Goal: Transaction & Acquisition: Book appointment/travel/reservation

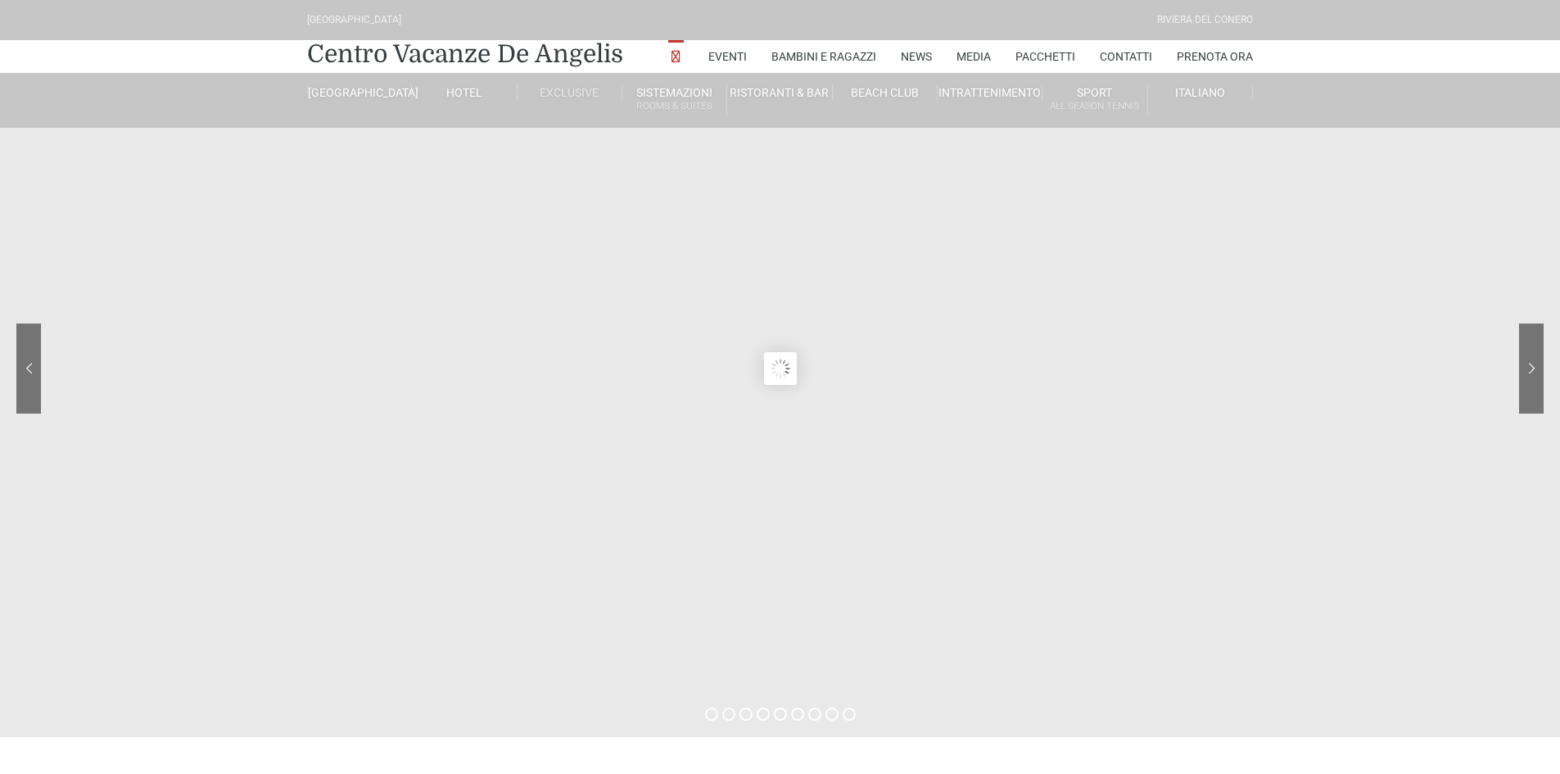
type input "23/08/2025"
type input "24/08/2025"
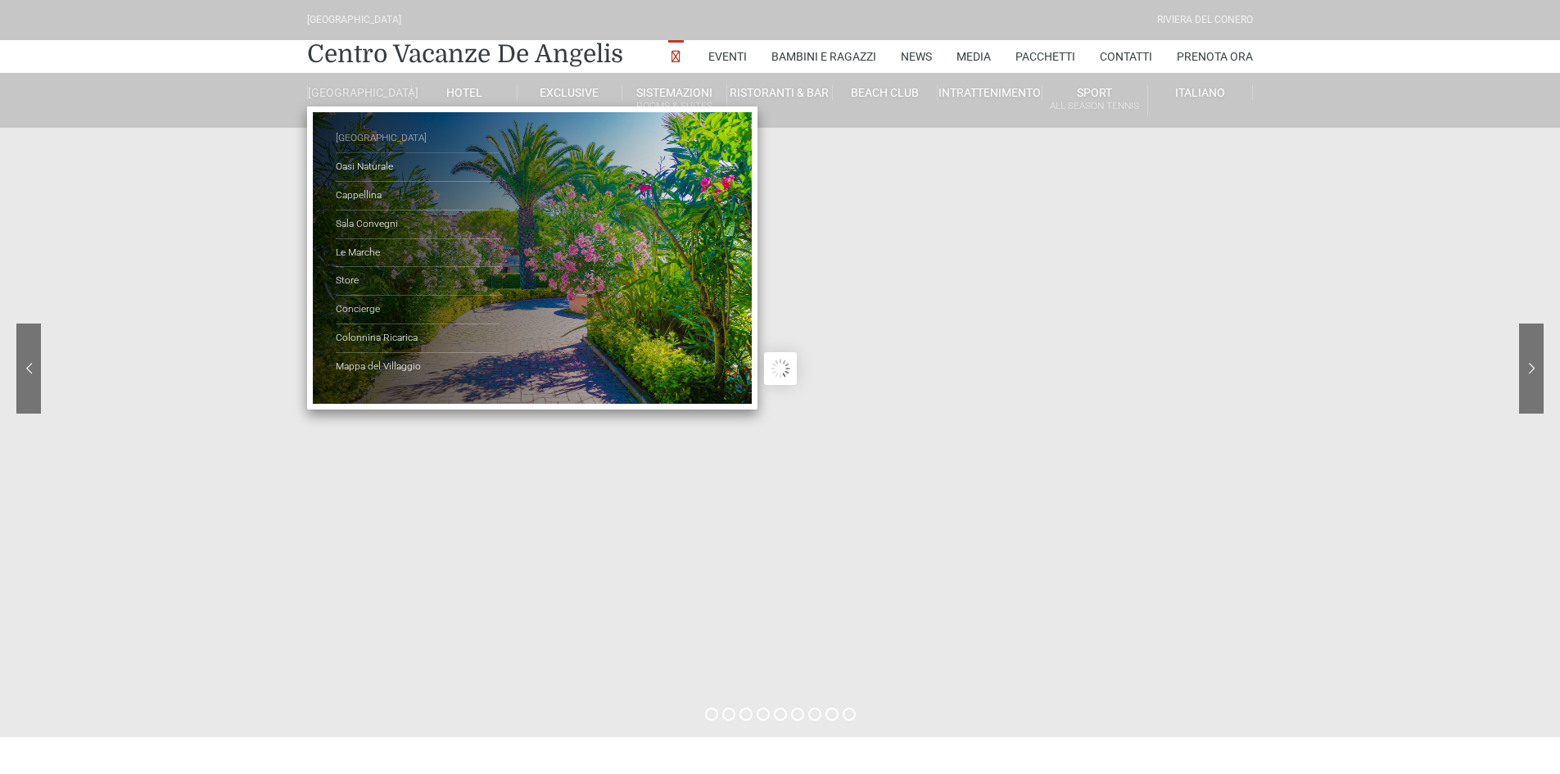
click at [373, 151] on link "[GEOGRAPHIC_DATA]" at bounding box center [418, 138] width 164 height 29
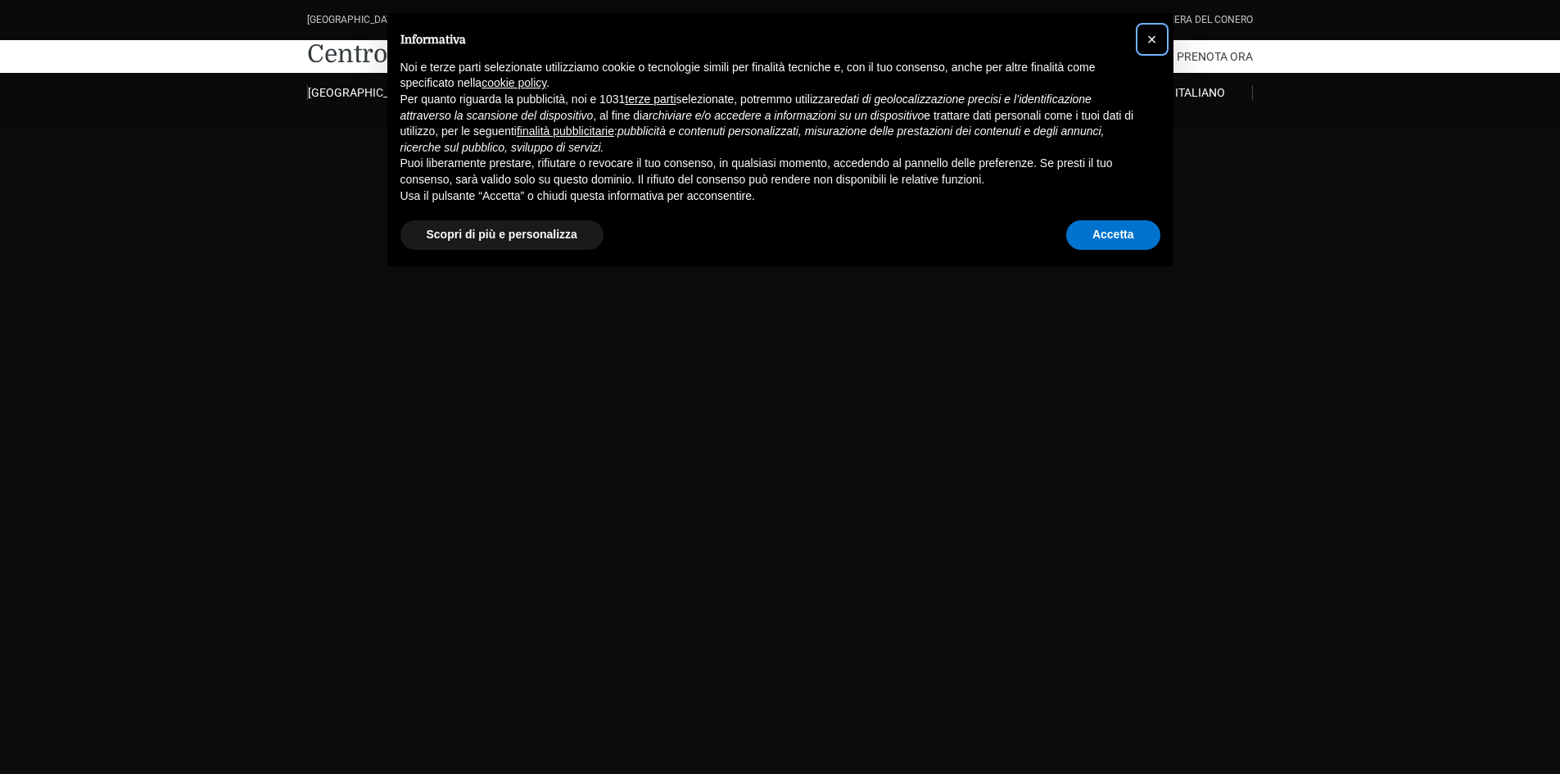
click at [1145, 44] on button "×" at bounding box center [1152, 39] width 26 height 26
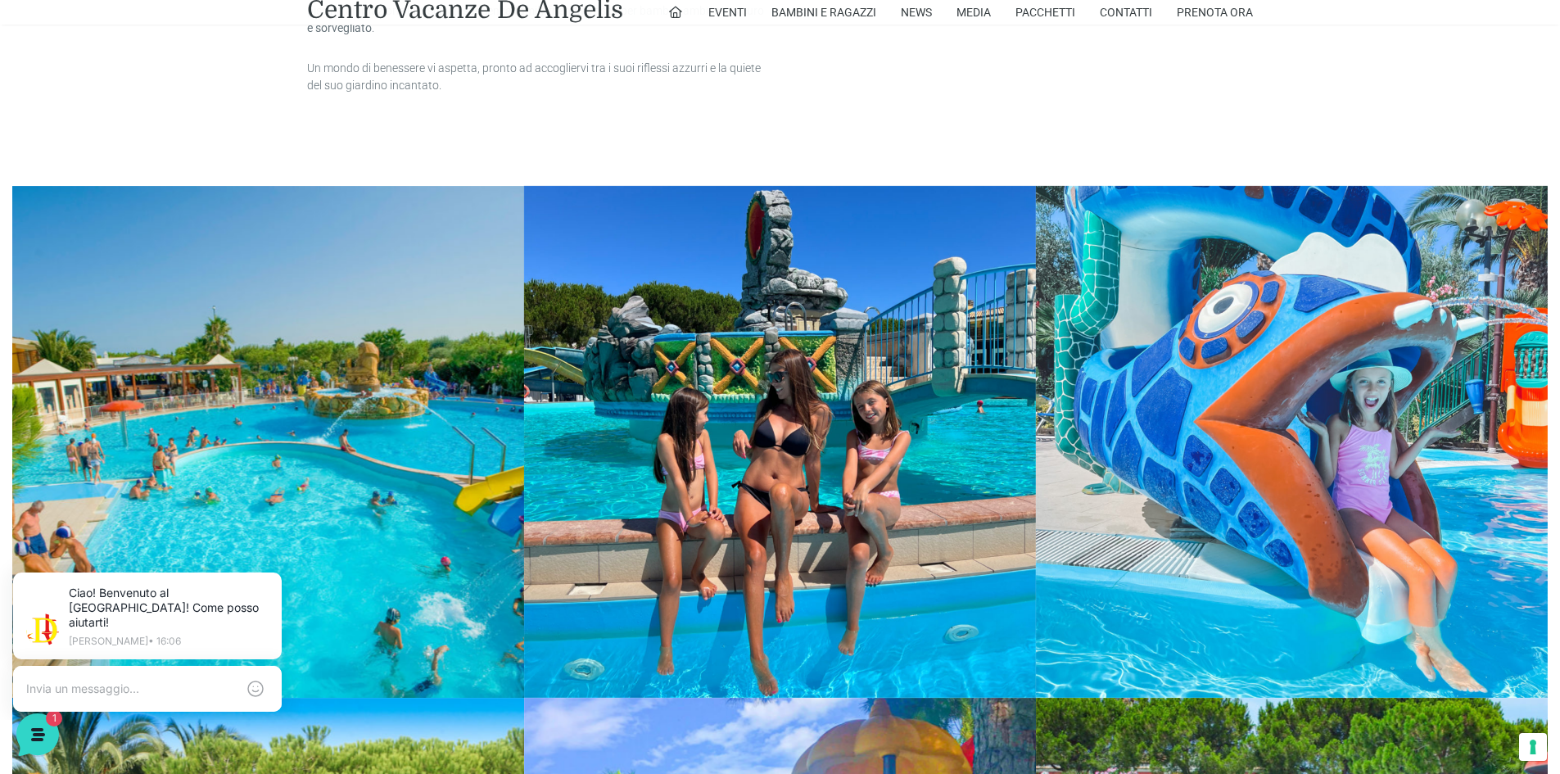
scroll to position [1996, 0]
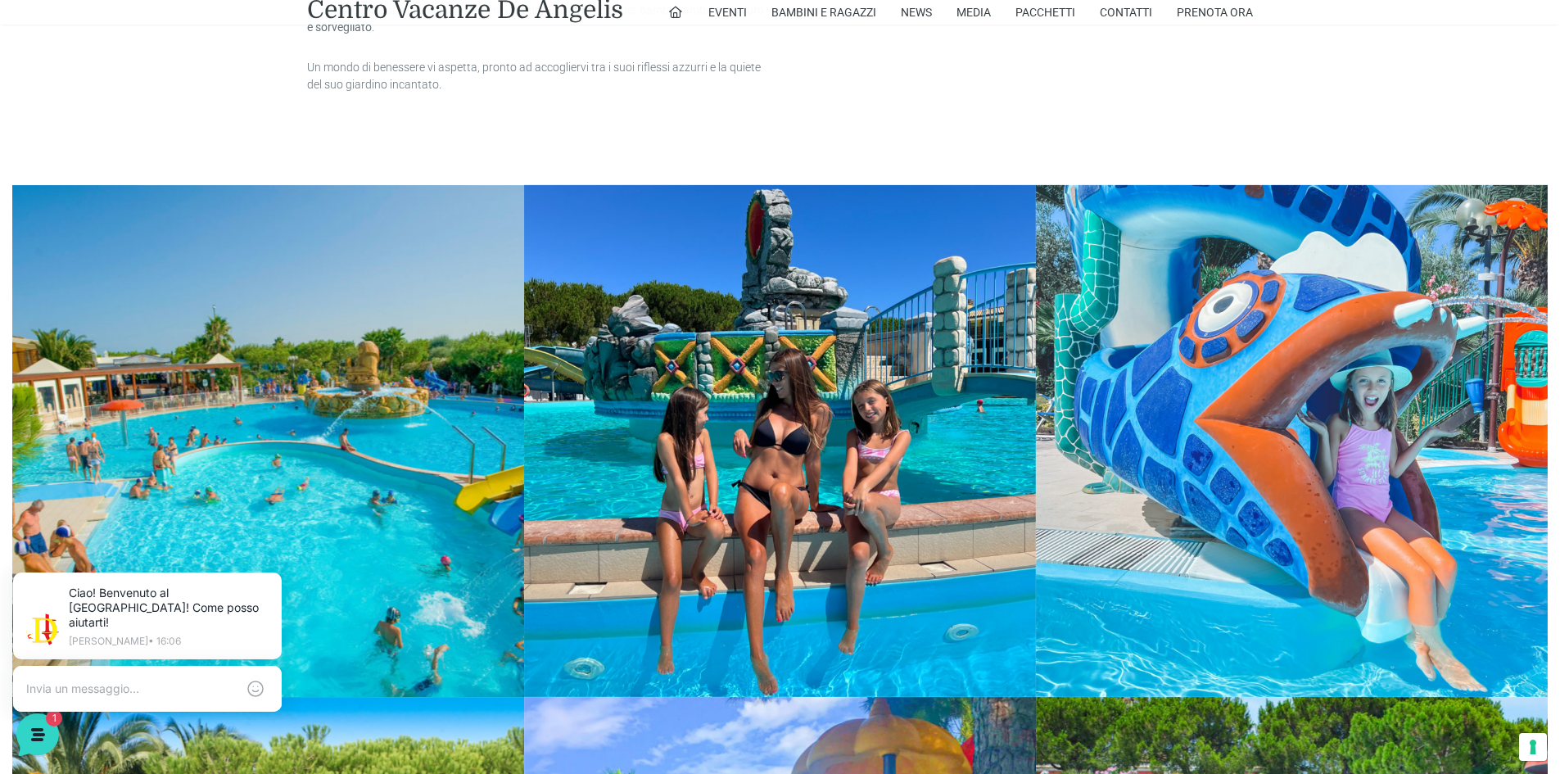
click at [400, 366] on link at bounding box center [268, 441] width 512 height 512
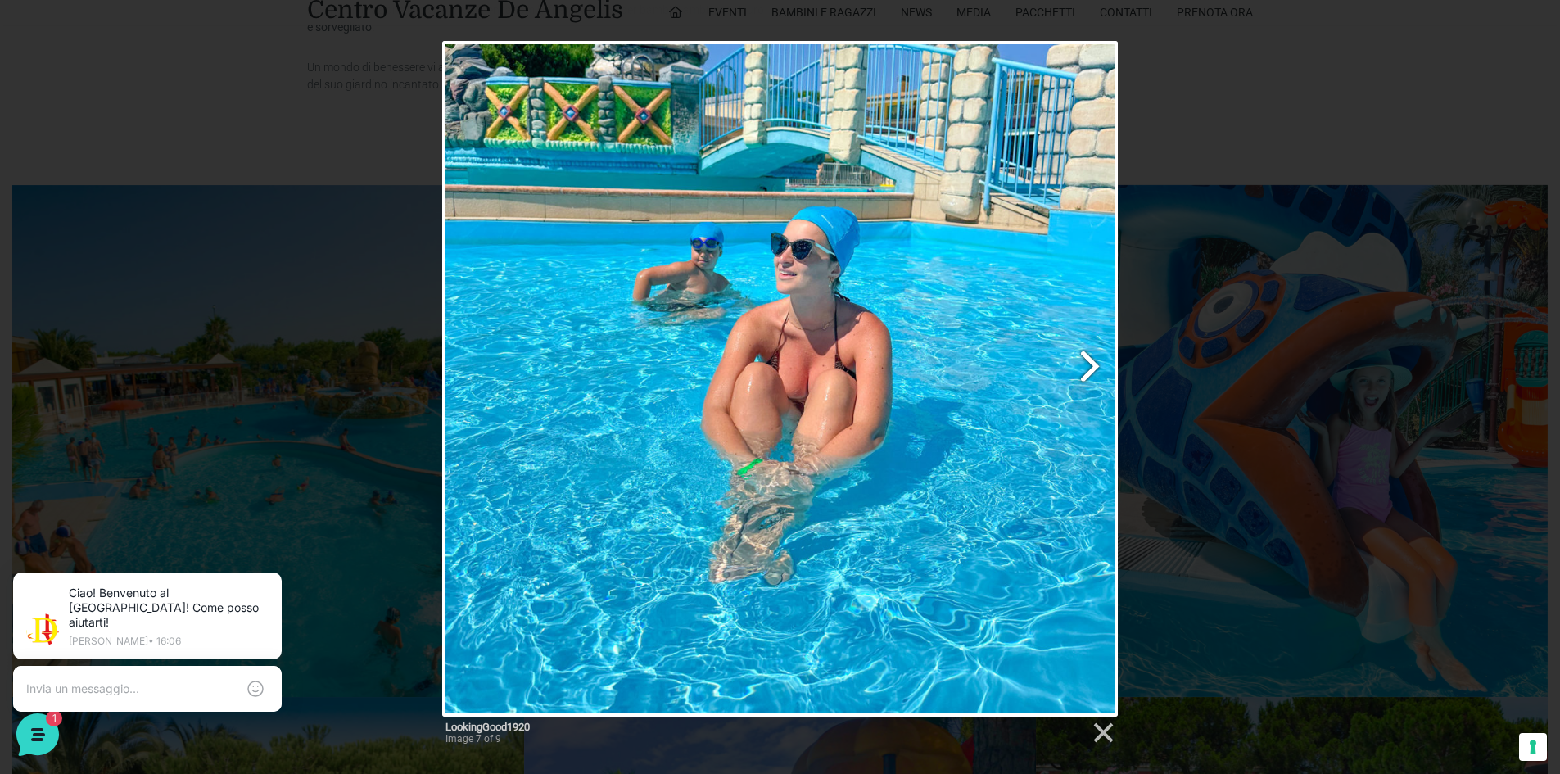
click at [1144, 386] on div "LookingGood1920 Image 7 of 9" at bounding box center [780, 398] width 1560 height 715
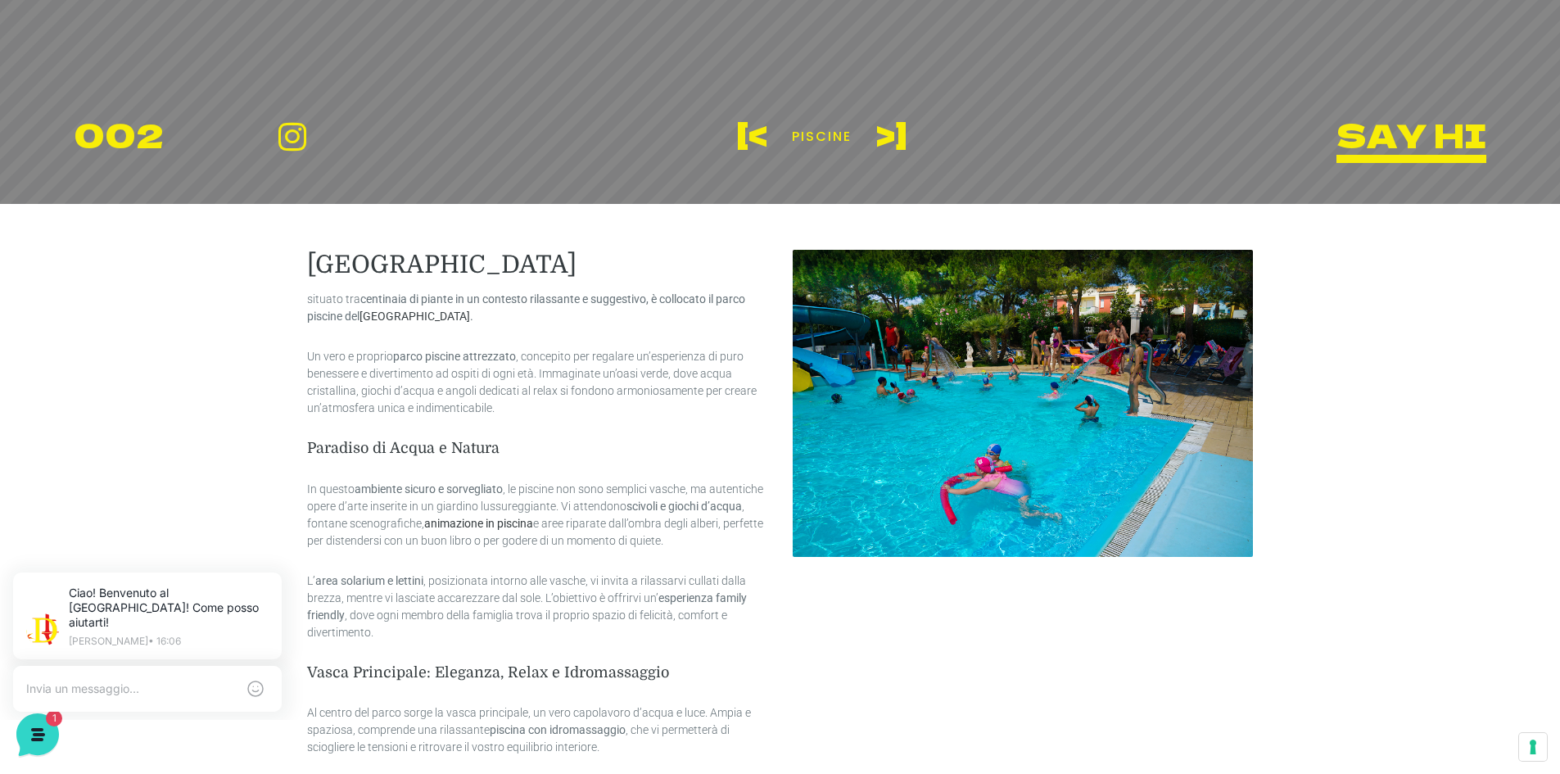
scroll to position [0, 0]
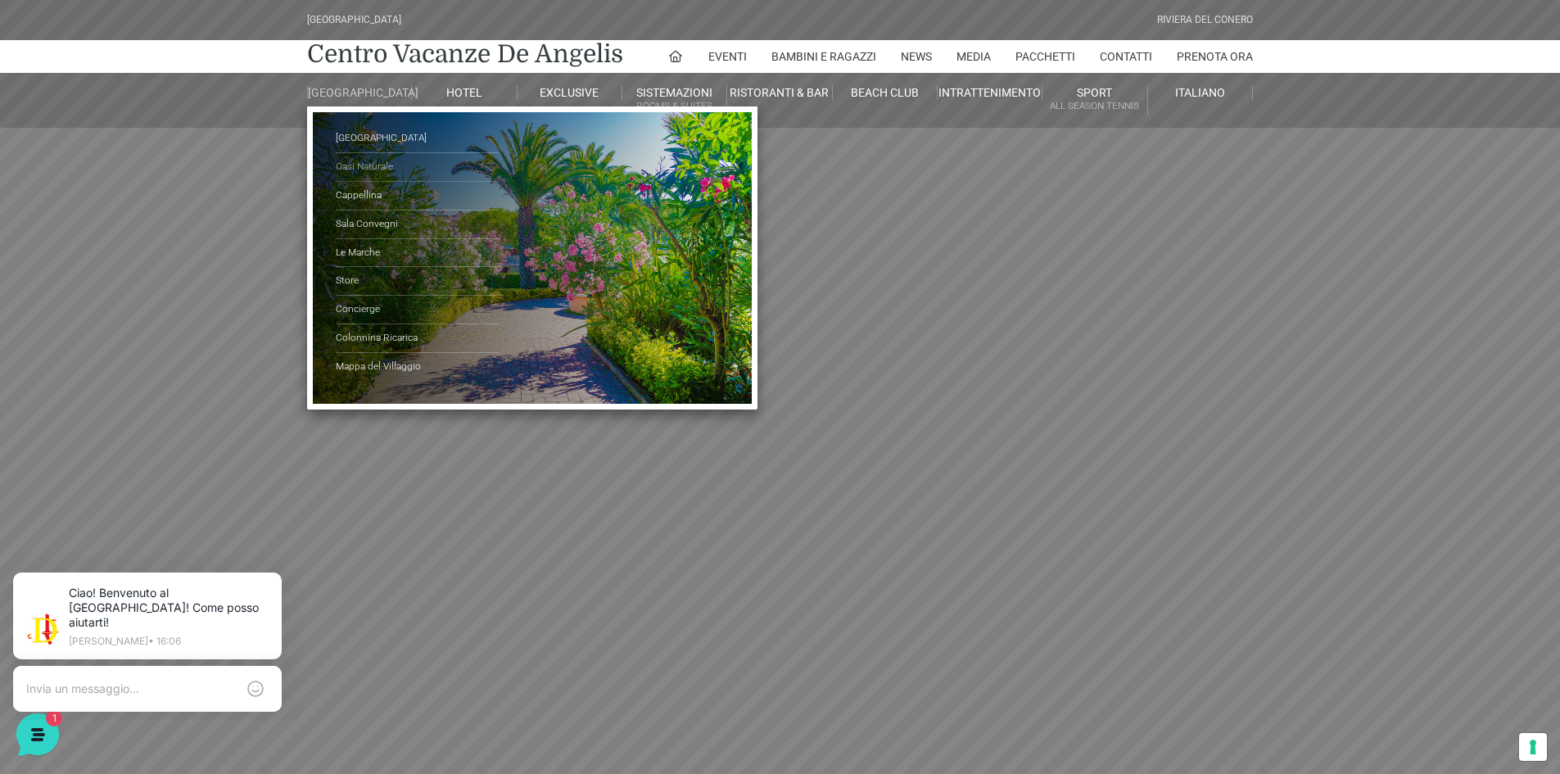
click at [383, 172] on link "Oasi Naturale" at bounding box center [418, 167] width 164 height 29
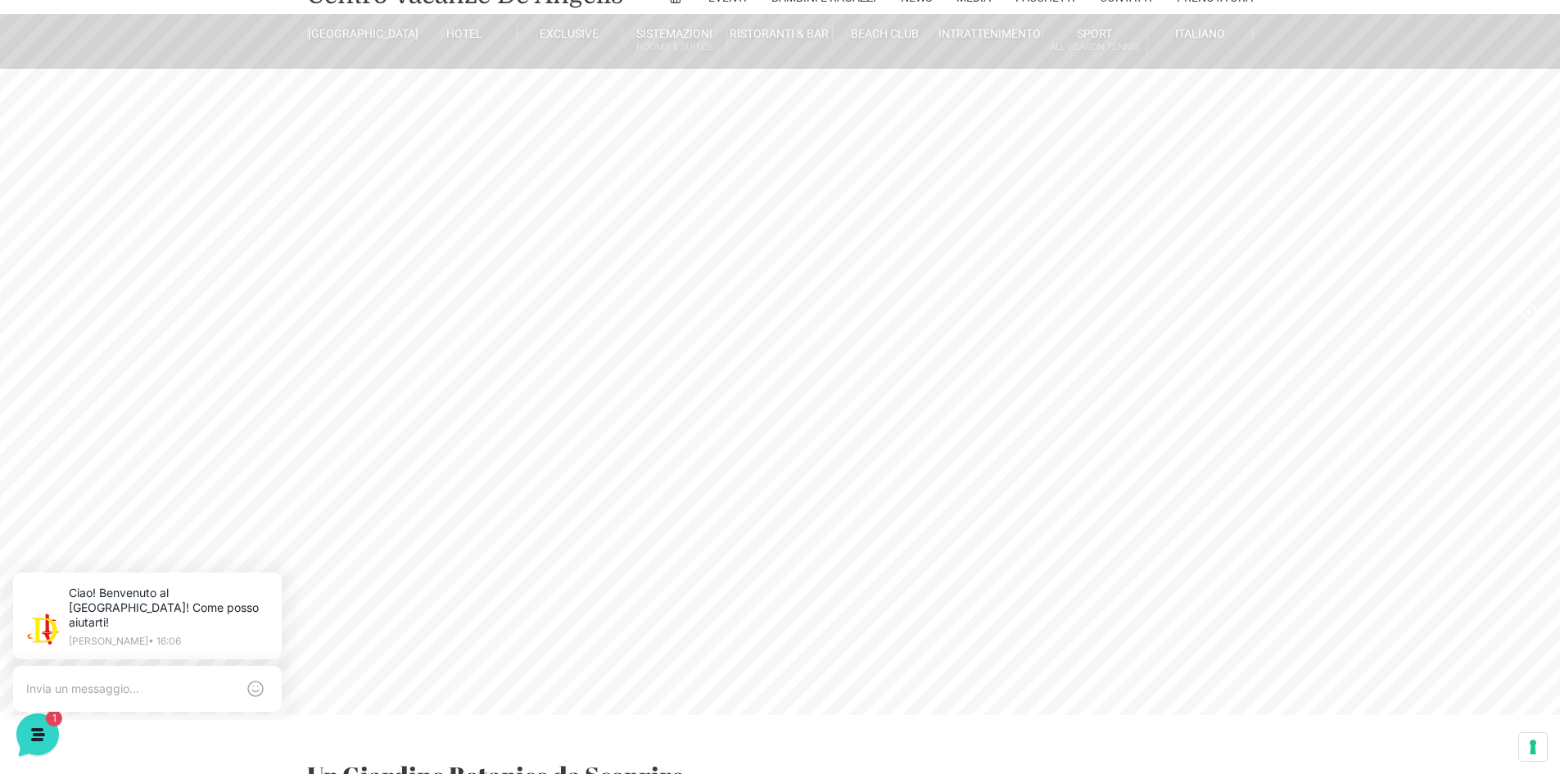
scroll to position [60, 0]
click at [1531, 314] on header "Villaggio Hotel Resort Riviera Del Conero Centro Vacanze De Angelis Eventi Miss…" at bounding box center [780, 267] width 1560 height 655
click at [1529, 329] on header "Villaggio Hotel Resort Riviera Del Conero Centro Vacanze De Angelis Eventi Miss…" at bounding box center [780, 267] width 1560 height 655
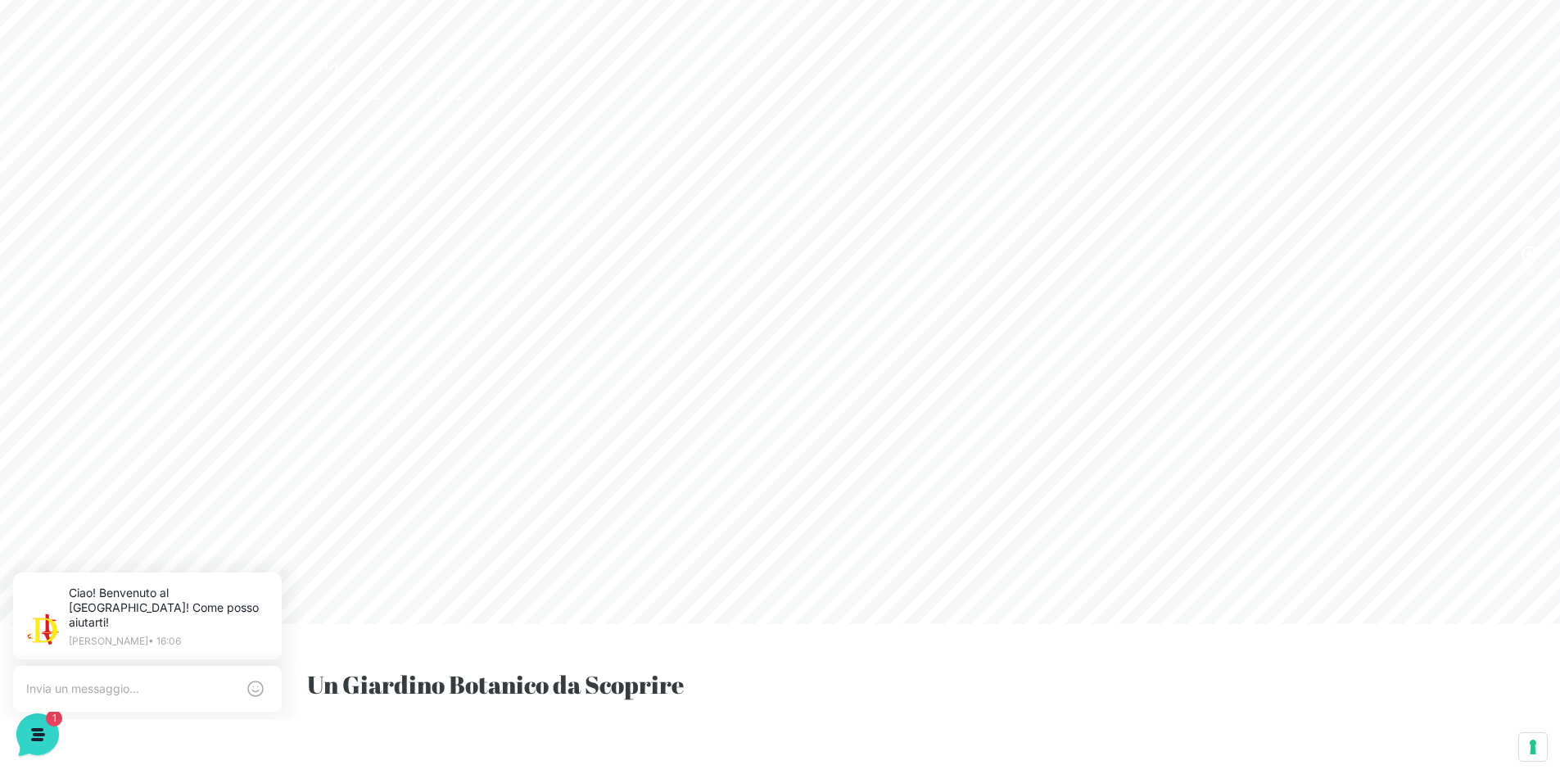
scroll to position [0, 0]
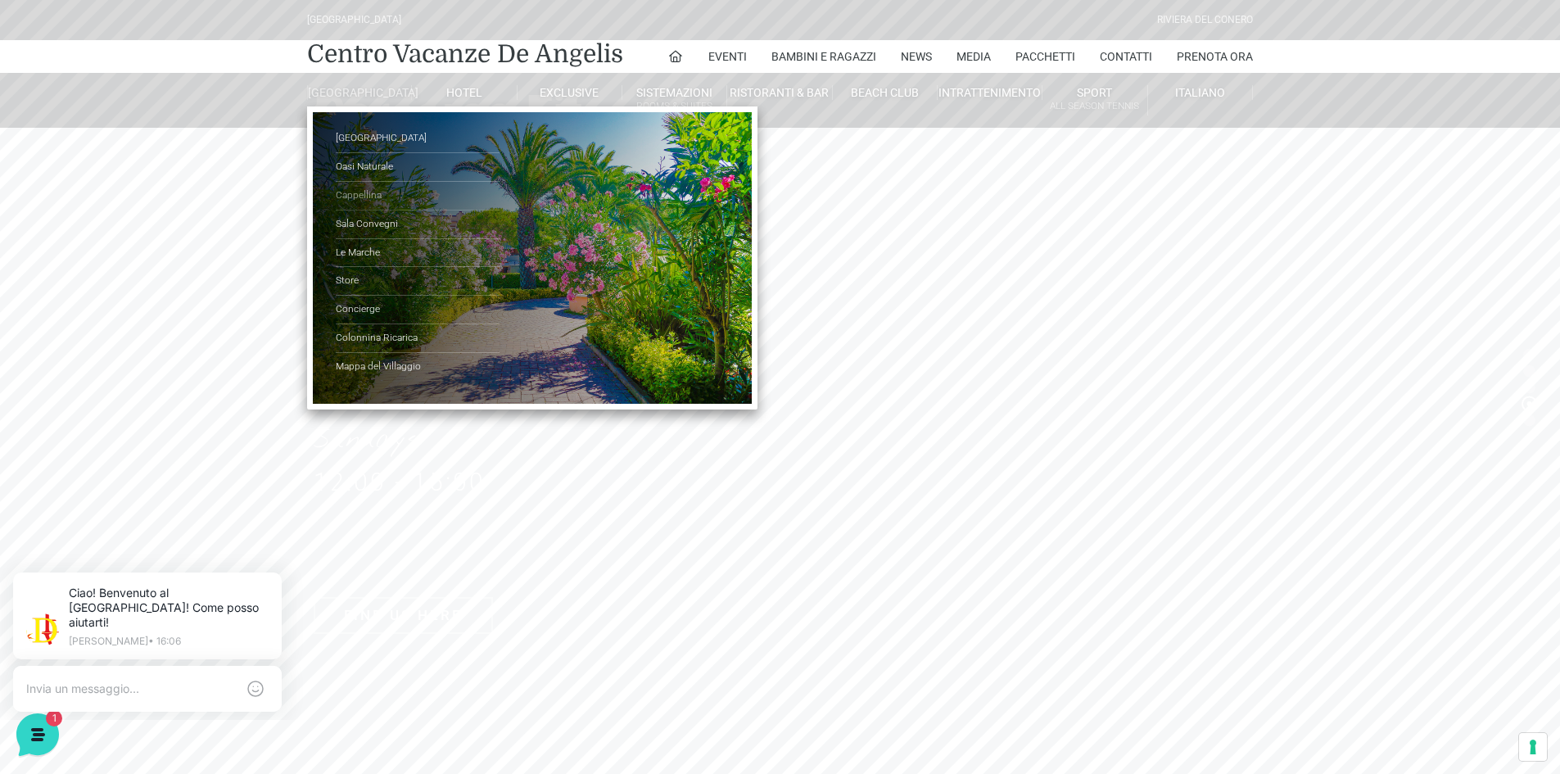
click at [368, 210] on link "Cappellina" at bounding box center [418, 196] width 164 height 29
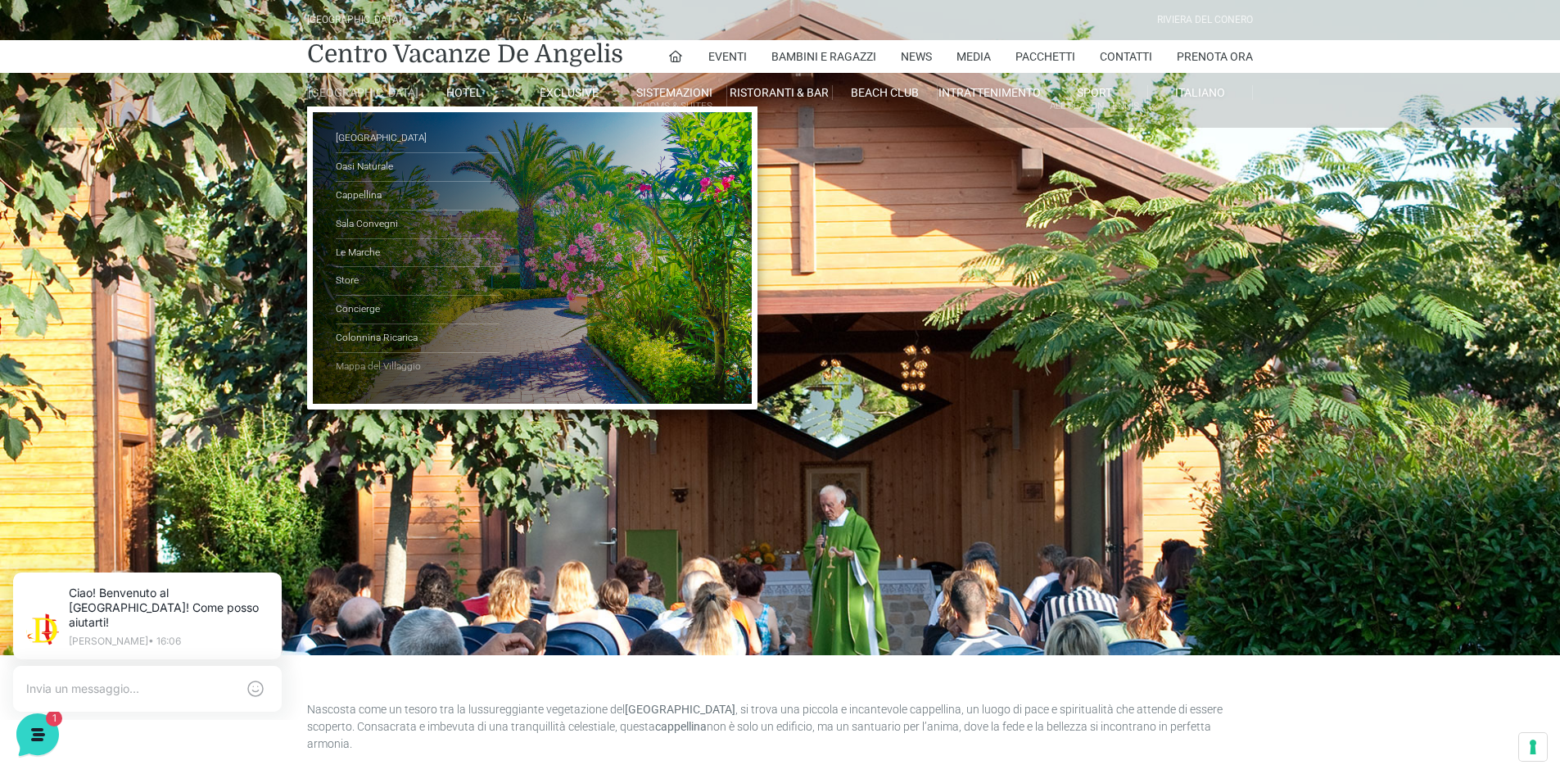
click at [411, 377] on link "Mappa del Villaggio" at bounding box center [418, 367] width 164 height 28
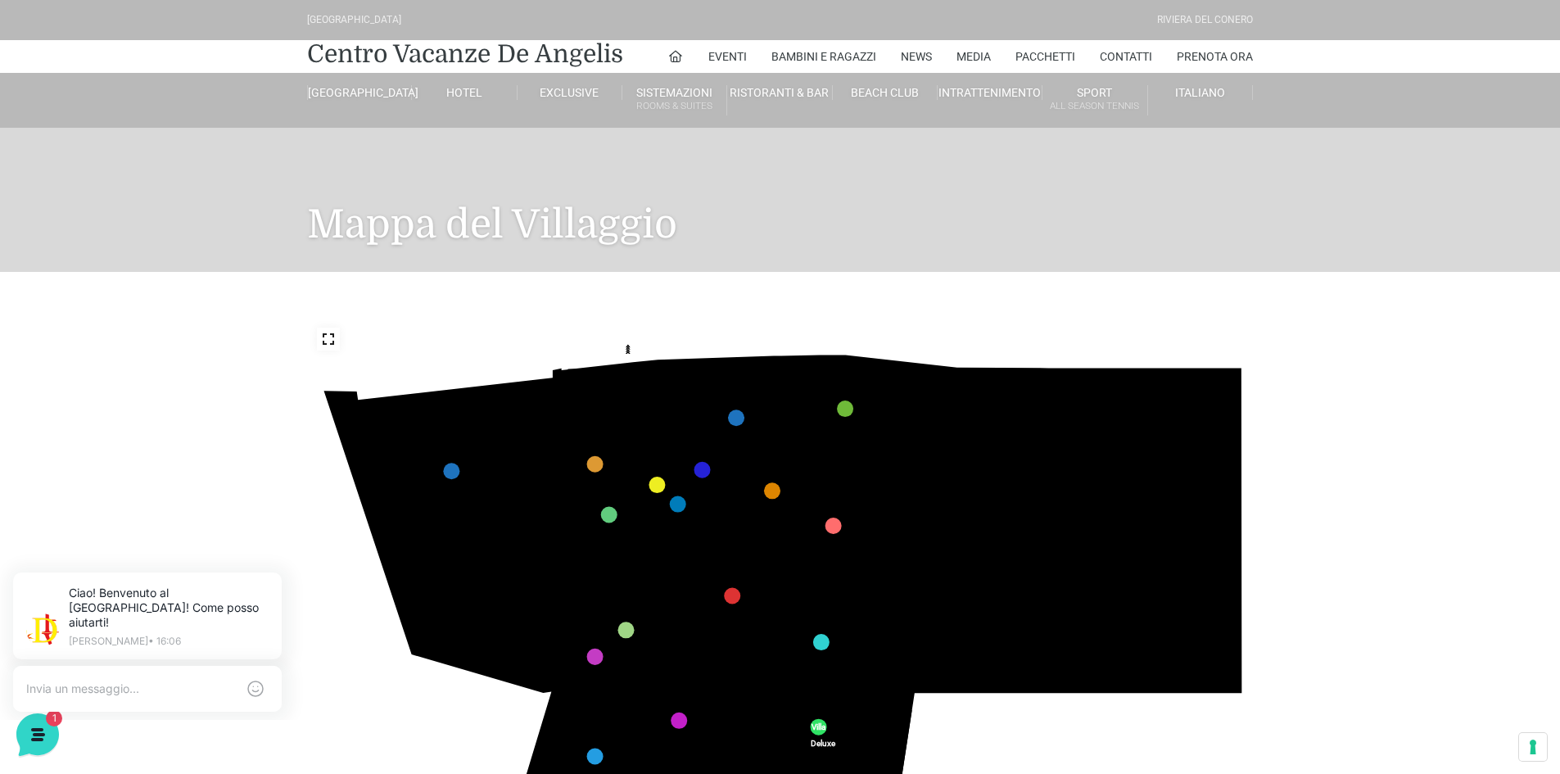
click at [328, 341] on icon at bounding box center [328, 338] width 13 height 13
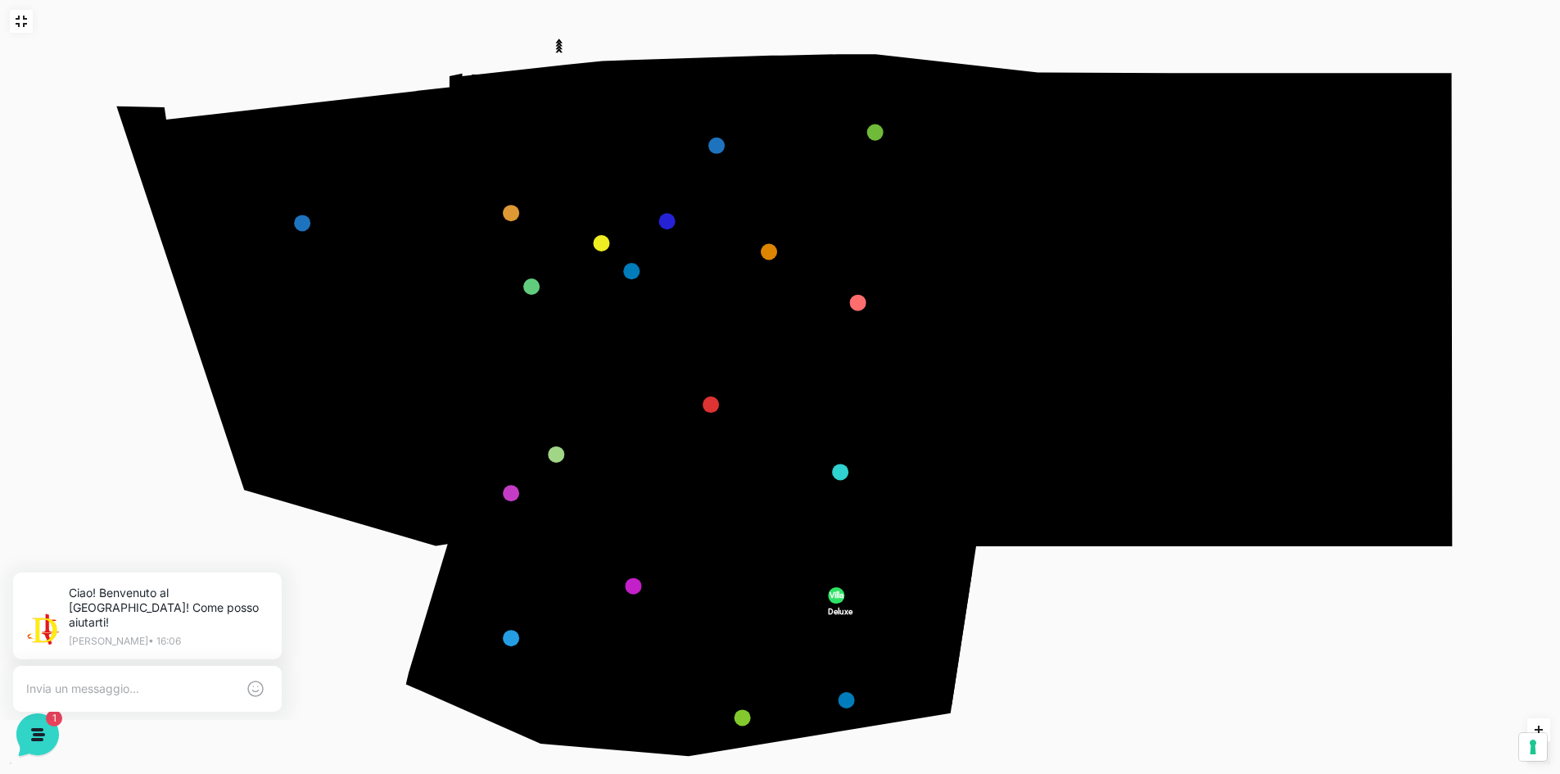
click at [212, 165] on polygon at bounding box center [206, 165] width 31 height 64
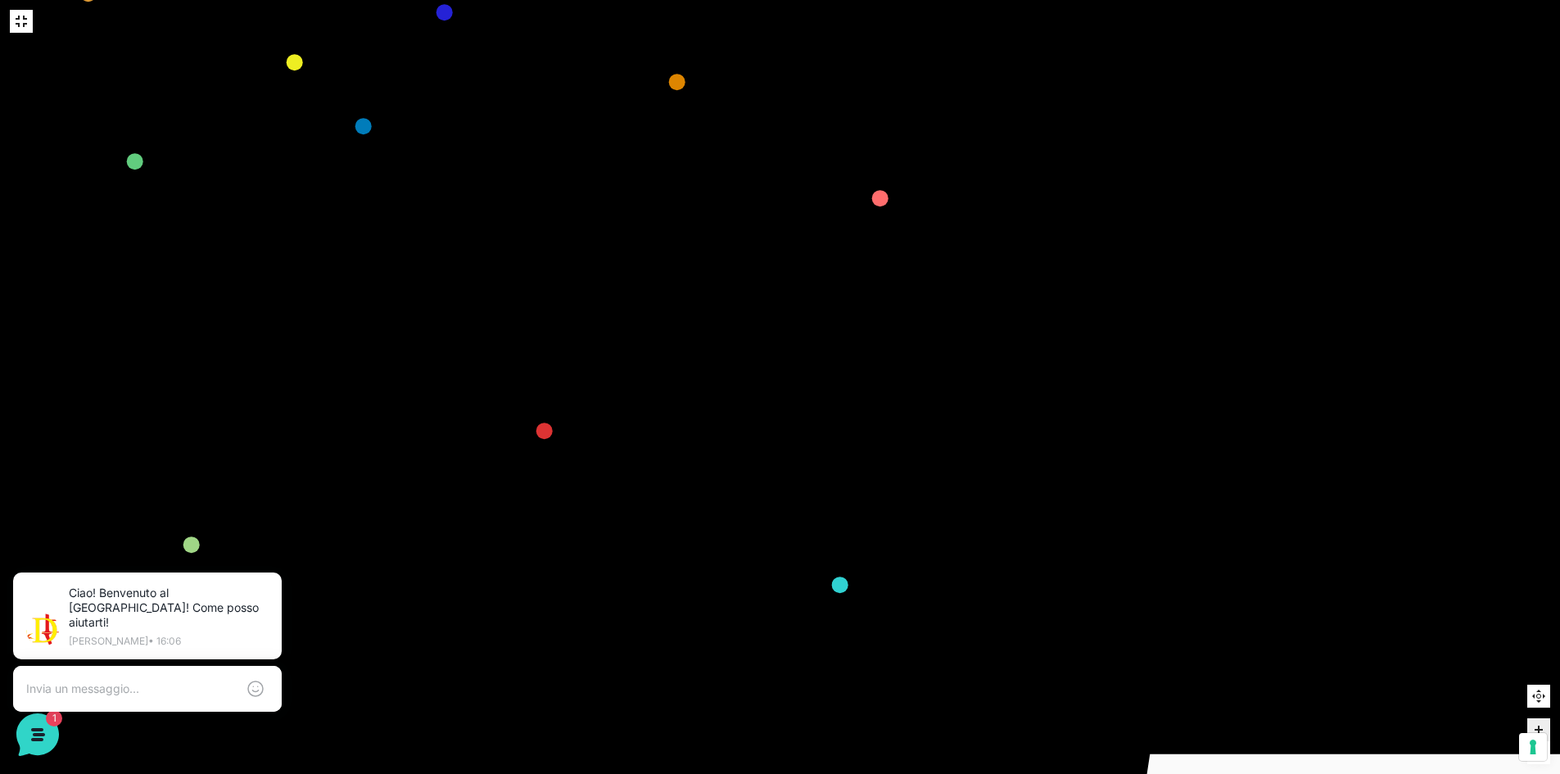
drag, startPoint x: 1030, startPoint y: 427, endPoint x: 1278, endPoint y: 482, distance: 254.2
click at [1278, 482] on polygon at bounding box center [1457, 139] width 578 height 933
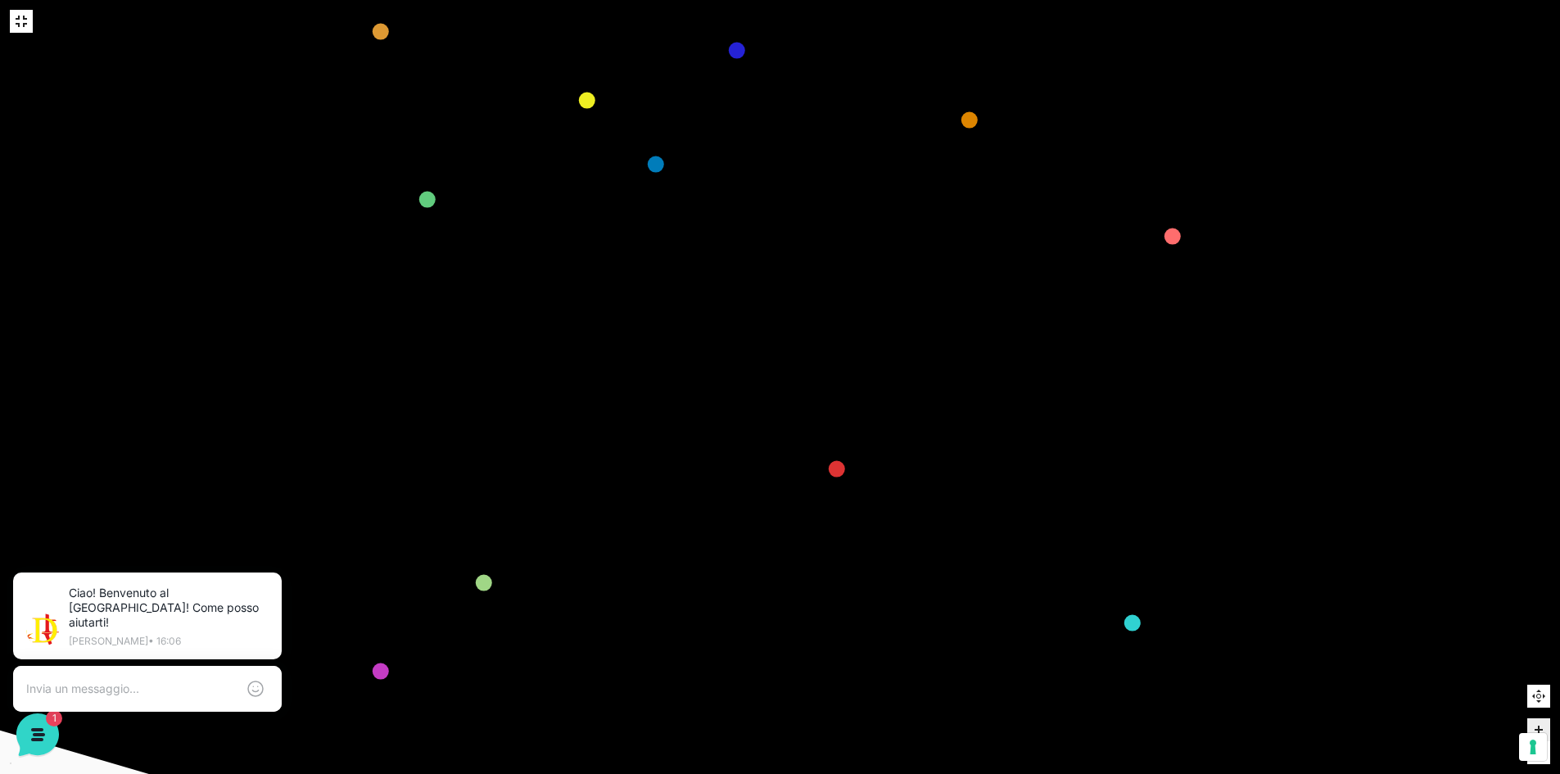
drag, startPoint x: 534, startPoint y: 170, endPoint x: 786, endPoint y: 214, distance: 255.9
click at [786, 214] on icon at bounding box center [539, 331] width 526 height 272
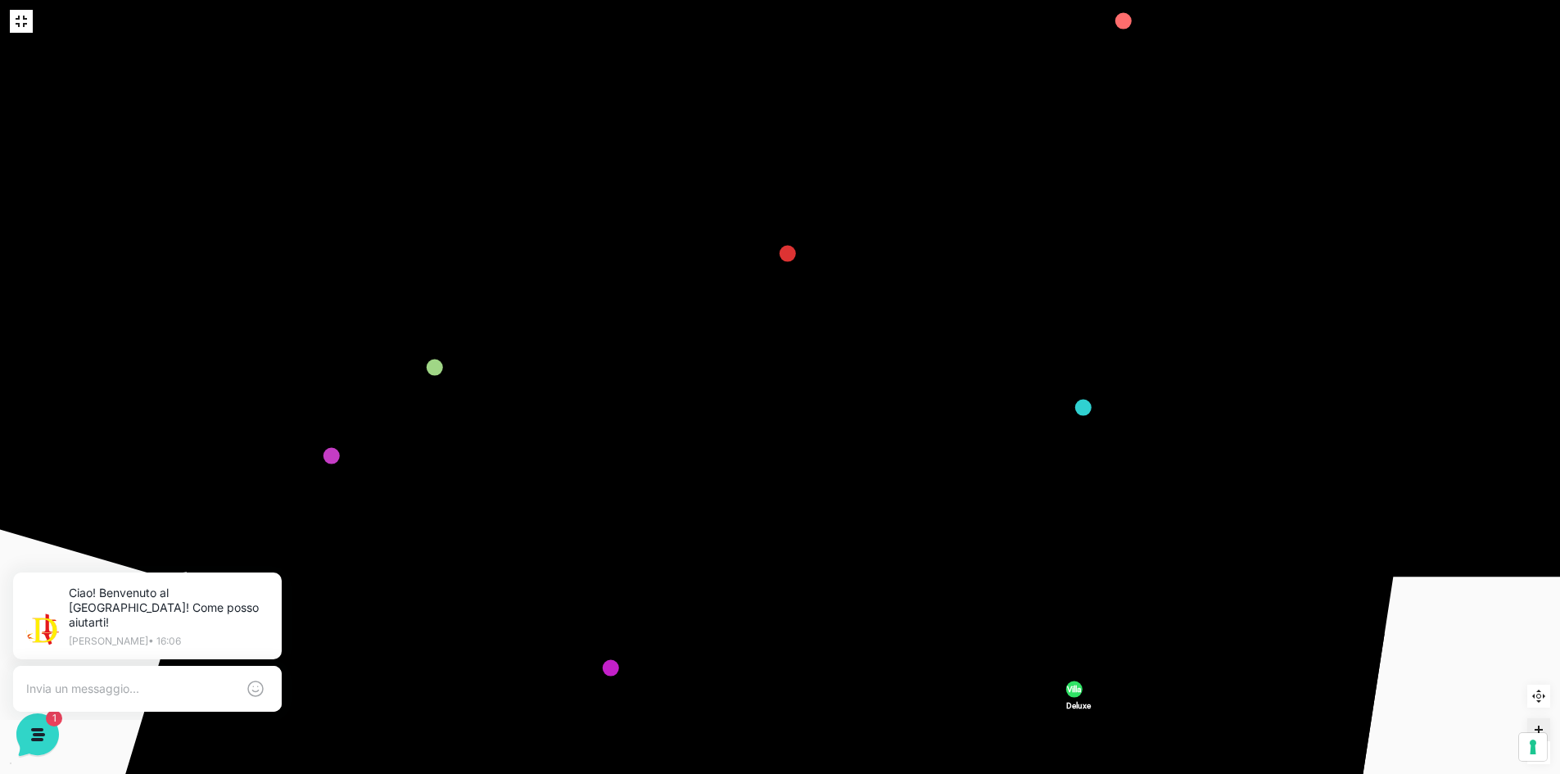
drag, startPoint x: 765, startPoint y: 349, endPoint x: 716, endPoint y: 133, distance: 220.9
click at [716, 133] on icon at bounding box center [490, 116] width 526 height 272
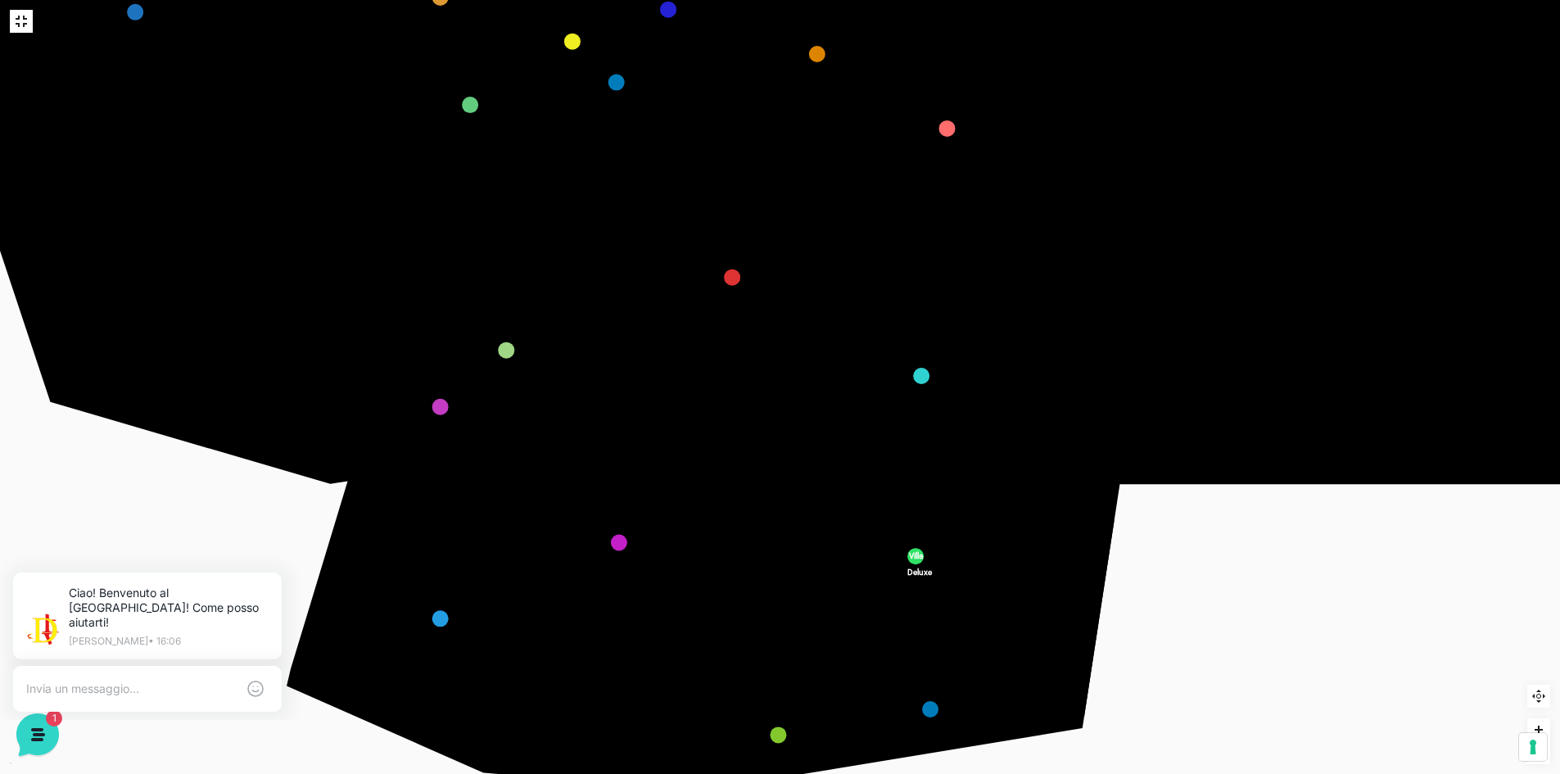
click at [662, 678] on icon "436 435 437 434 441 430 440 431 439 432 438 433 424 423 425 422 429 418 428 419…" at bounding box center [834, 251] width 2012 height 1131
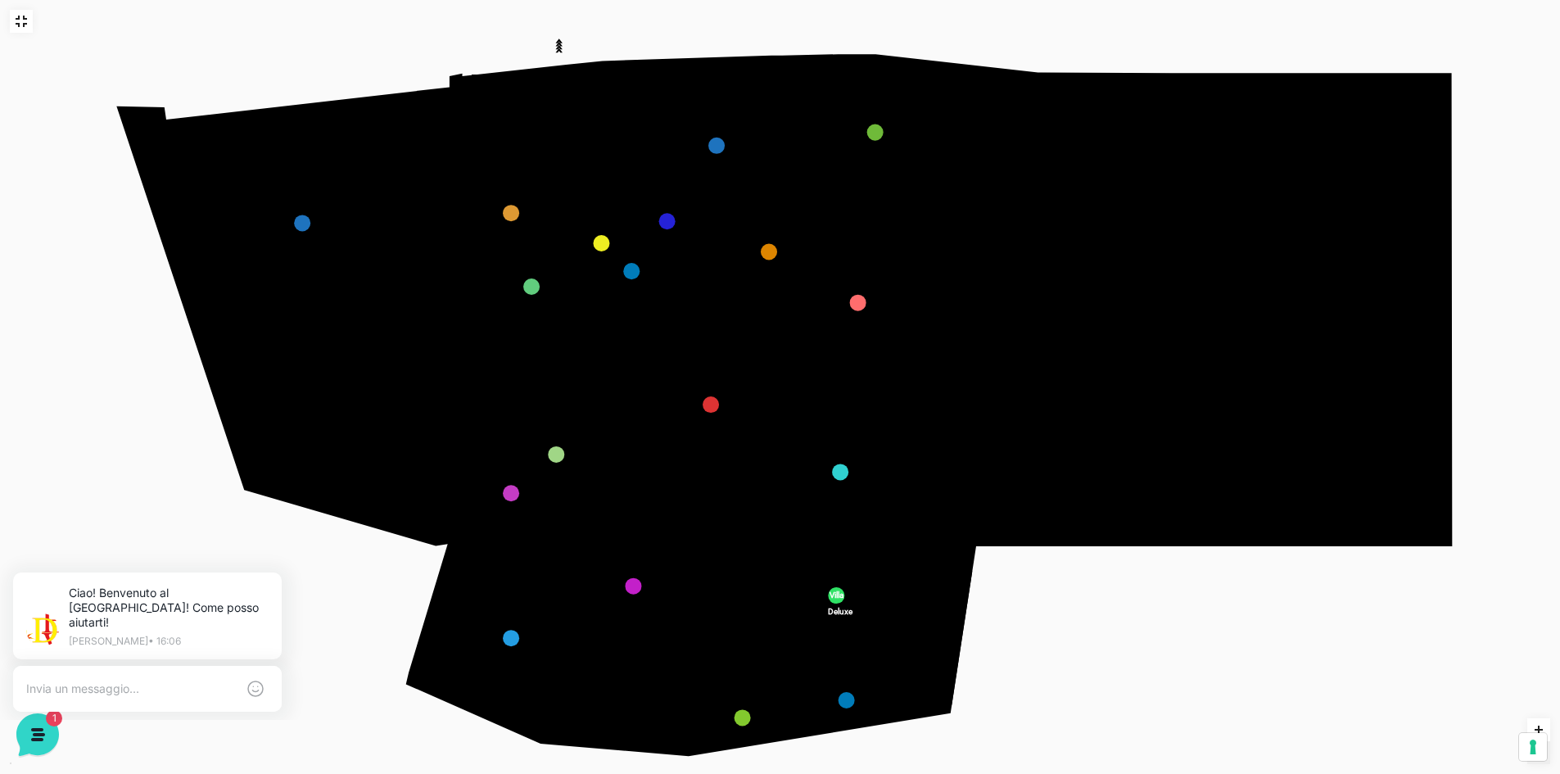
click at [20, 20] on icon at bounding box center [21, 21] width 13 height 13
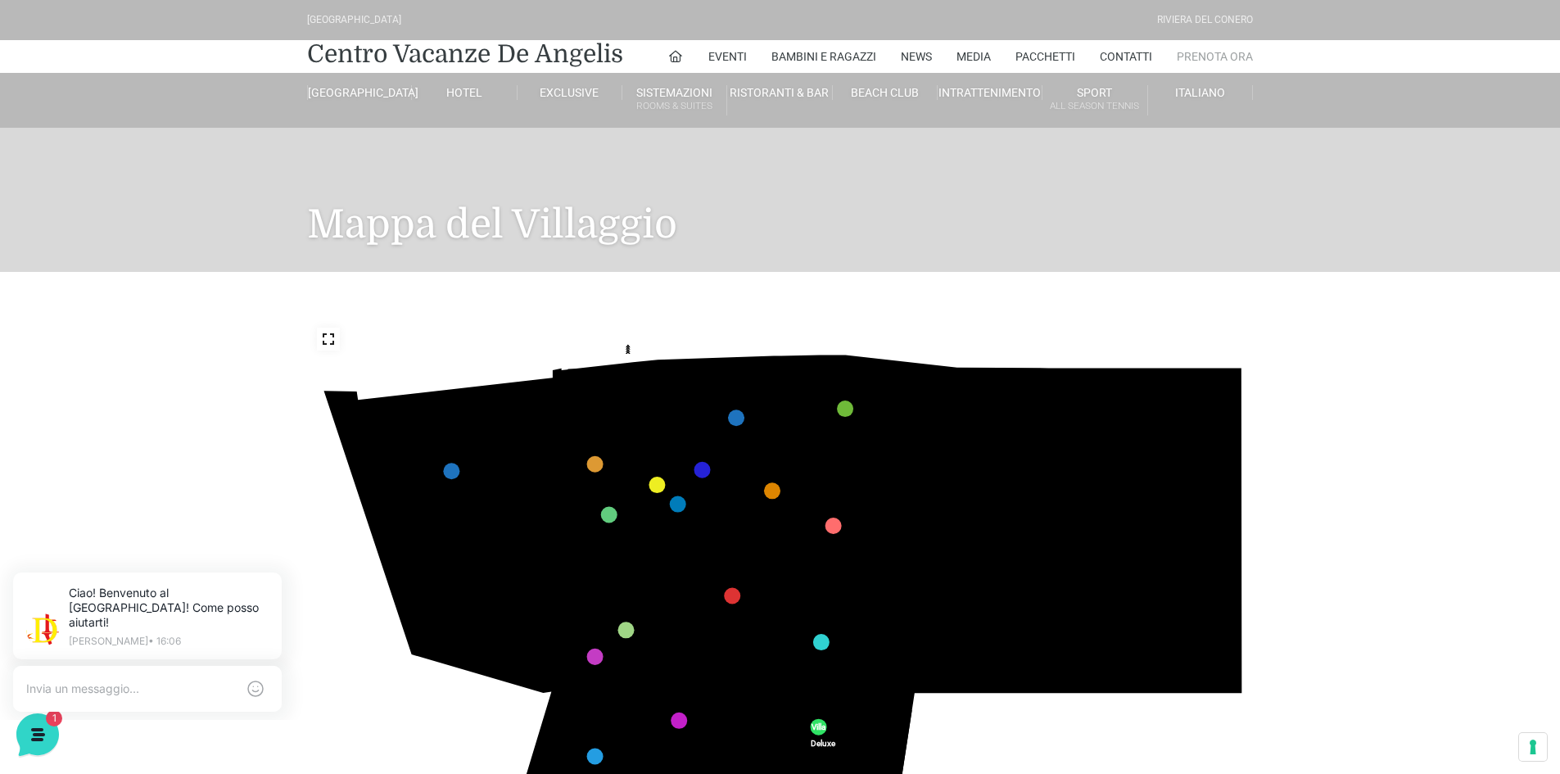
click at [1191, 64] on link "Prenota Ora" at bounding box center [1215, 56] width 76 height 33
click at [1202, 314] on div "436 435 437 434 441 430 440 431 439 432 438 433 424 423 425 422 429 418 428 419…" at bounding box center [780, 584] width 970 height 624
click at [1202, 61] on link "Prenota Ora" at bounding box center [1215, 56] width 76 height 33
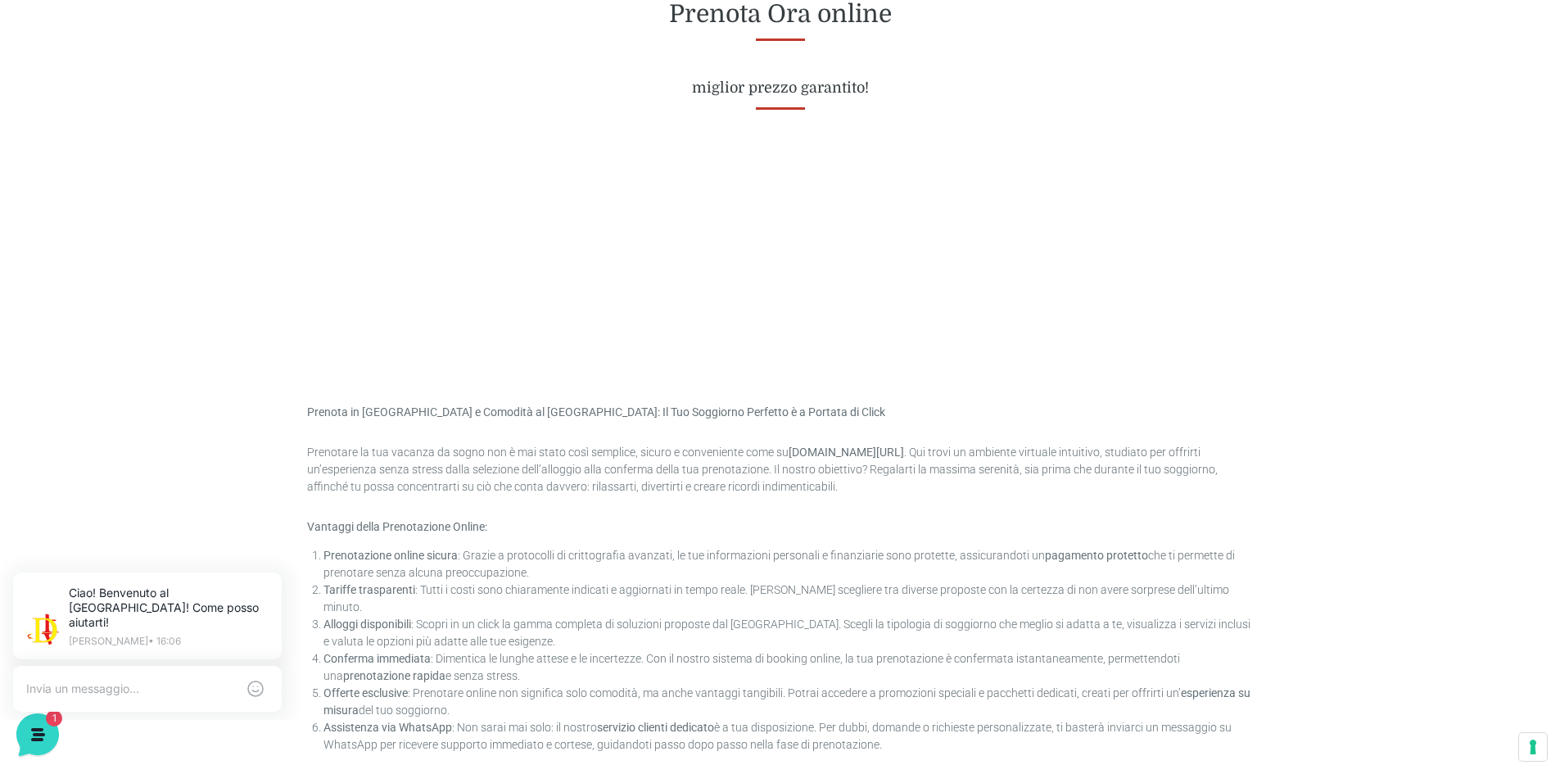
scroll to position [690, 0]
